Goal: Book appointment/travel/reservation

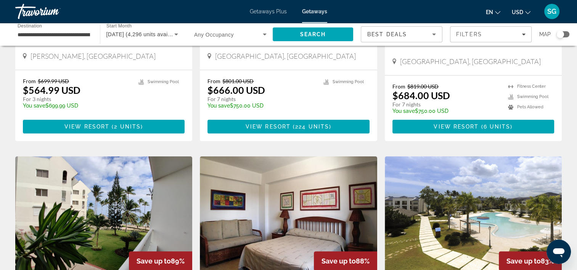
scroll to position [174, 0]
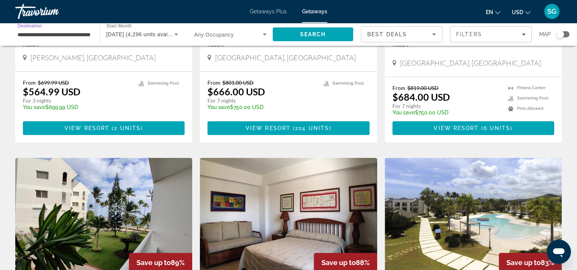
click at [73, 30] on input "**********" at bounding box center [54, 34] width 72 height 9
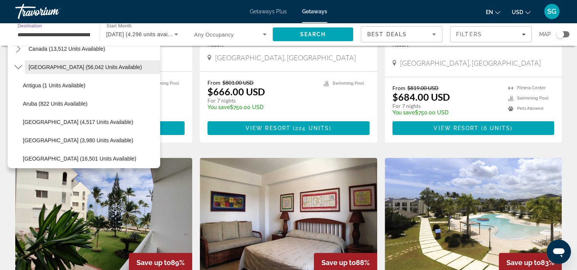
scroll to position [27, 0]
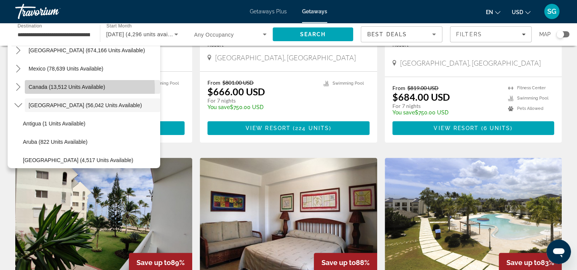
click at [64, 88] on span "Canada (13,512 units available)" at bounding box center [67, 87] width 77 height 6
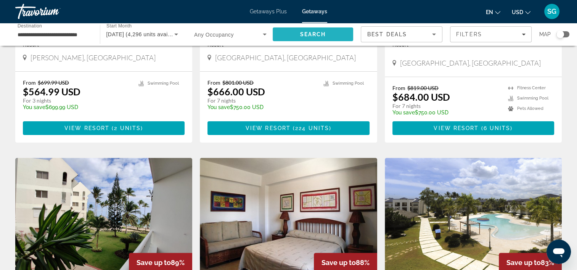
click at [316, 31] on span "Search" at bounding box center [313, 34] width 26 height 6
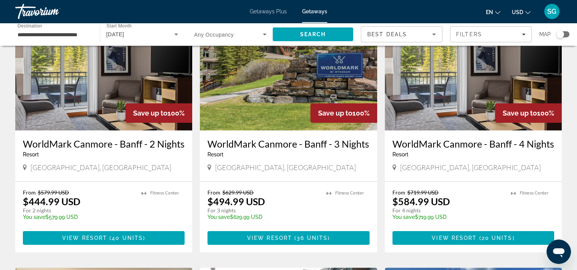
scroll to position [76, 0]
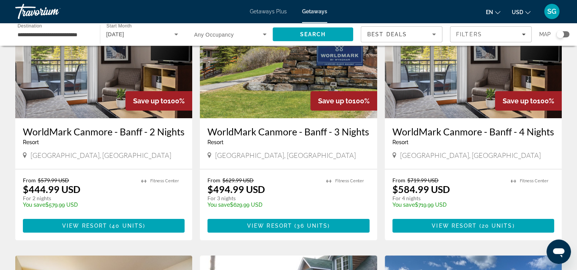
click at [560, 34] on div "Search widget" at bounding box center [560, 34] width 8 height 8
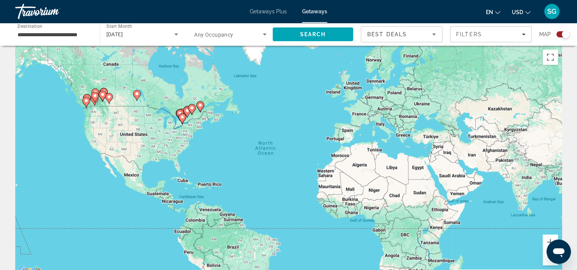
scroll to position [0, 0]
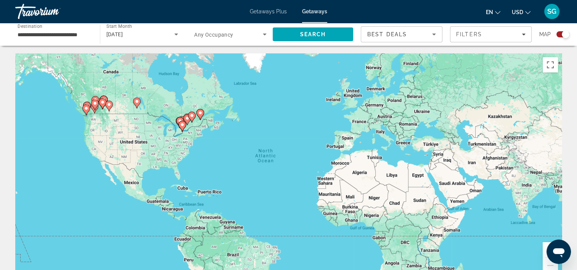
click at [181, 125] on image "Main content" at bounding box center [182, 124] width 5 height 5
type input "**********"
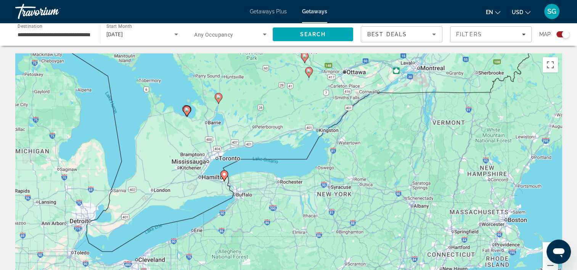
drag, startPoint x: 357, startPoint y: 152, endPoint x: 293, endPoint y: 168, distance: 65.5
click at [293, 168] on div "To activate drag with keyboard, press Alt + Enter. Once in keyboard drag state,…" at bounding box center [288, 167] width 546 height 229
click at [216, 167] on div "To activate drag with keyboard, press Alt + Enter. Once in keyboard drag state,…" at bounding box center [288, 167] width 546 height 229
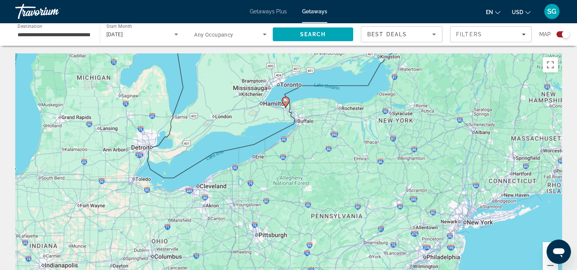
drag, startPoint x: 147, startPoint y: 227, endPoint x: 210, endPoint y: 152, distance: 98.2
click at [210, 152] on div "To activate drag with keyboard, press Alt + Enter. Once in keyboard drag state,…" at bounding box center [288, 167] width 546 height 229
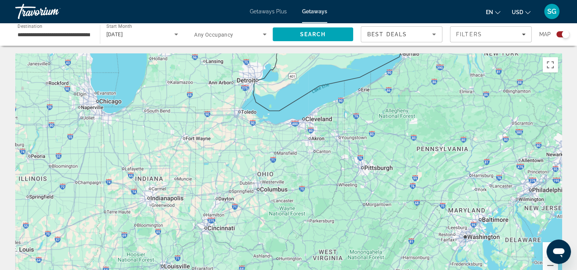
drag, startPoint x: 131, startPoint y: 165, endPoint x: 240, endPoint y: 98, distance: 127.3
click at [240, 98] on div "To activate drag with keyboard, press Alt + Enter. Once in keyboard drag state,…" at bounding box center [288, 167] width 546 height 229
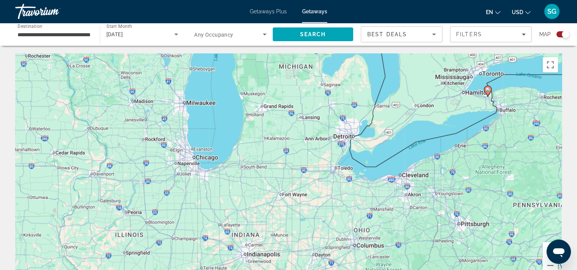
drag, startPoint x: 158, startPoint y: 139, endPoint x: 255, endPoint y: 195, distance: 112.2
click at [255, 195] on div "To activate drag with keyboard, press Alt + Enter. Once in keyboard drag state,…" at bounding box center [288, 167] width 546 height 229
